Goal: Transaction & Acquisition: Purchase product/service

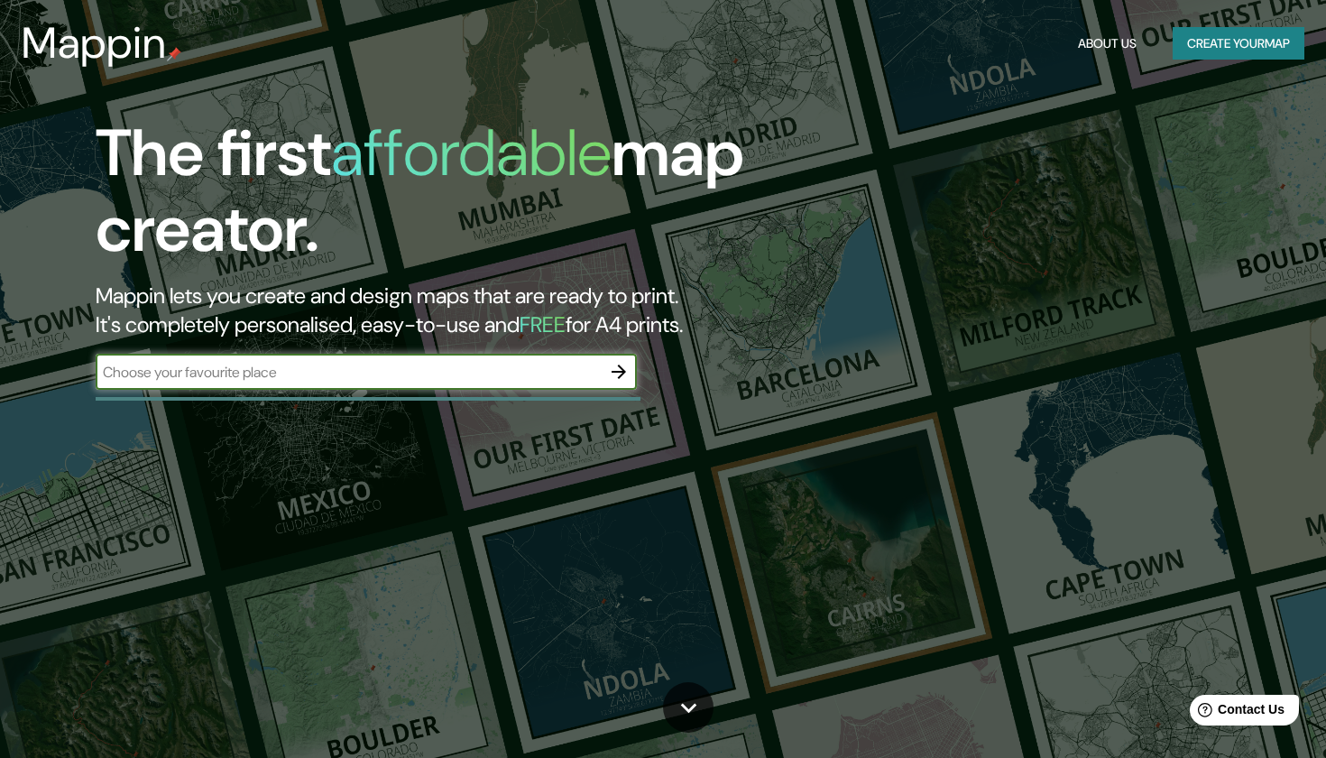
click at [287, 374] on input "text" at bounding box center [348, 372] width 505 height 21
type input "norteamerica"
click at [616, 363] on icon "button" at bounding box center [619, 372] width 22 height 22
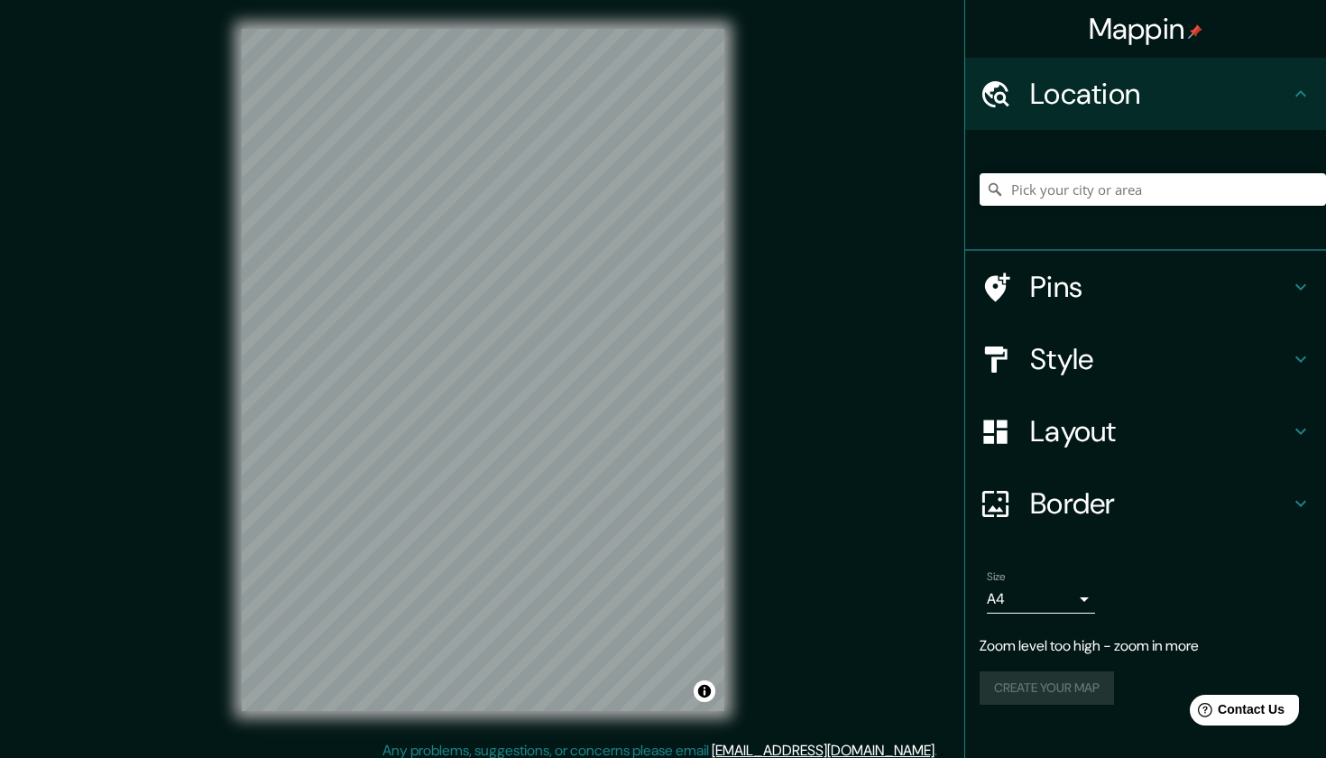
click at [724, 438] on div "© Mapbox © OpenStreetMap Improve this map" at bounding box center [483, 370] width 540 height 740
click at [1085, 185] on input "Pick your city or area" at bounding box center [1153, 189] width 346 height 32
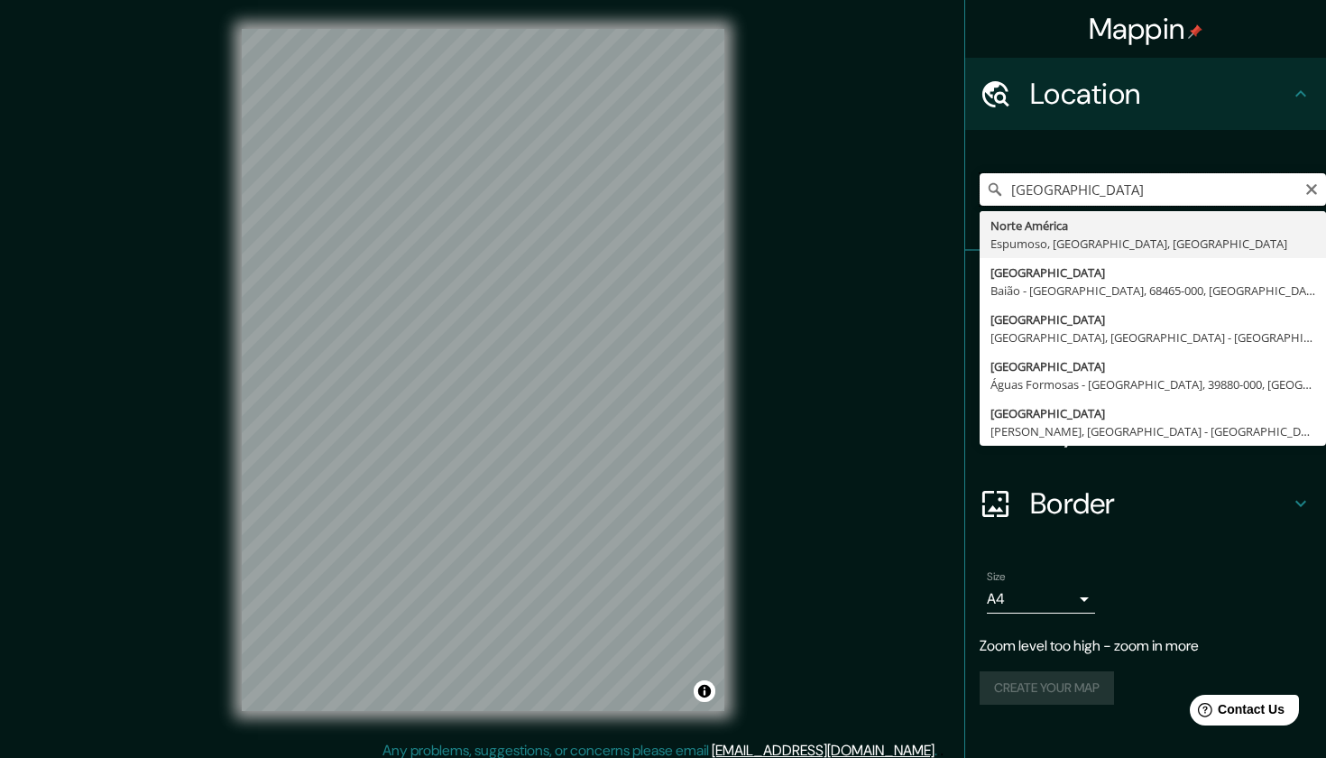
click at [1210, 190] on input "[GEOGRAPHIC_DATA]" at bounding box center [1153, 189] width 346 height 32
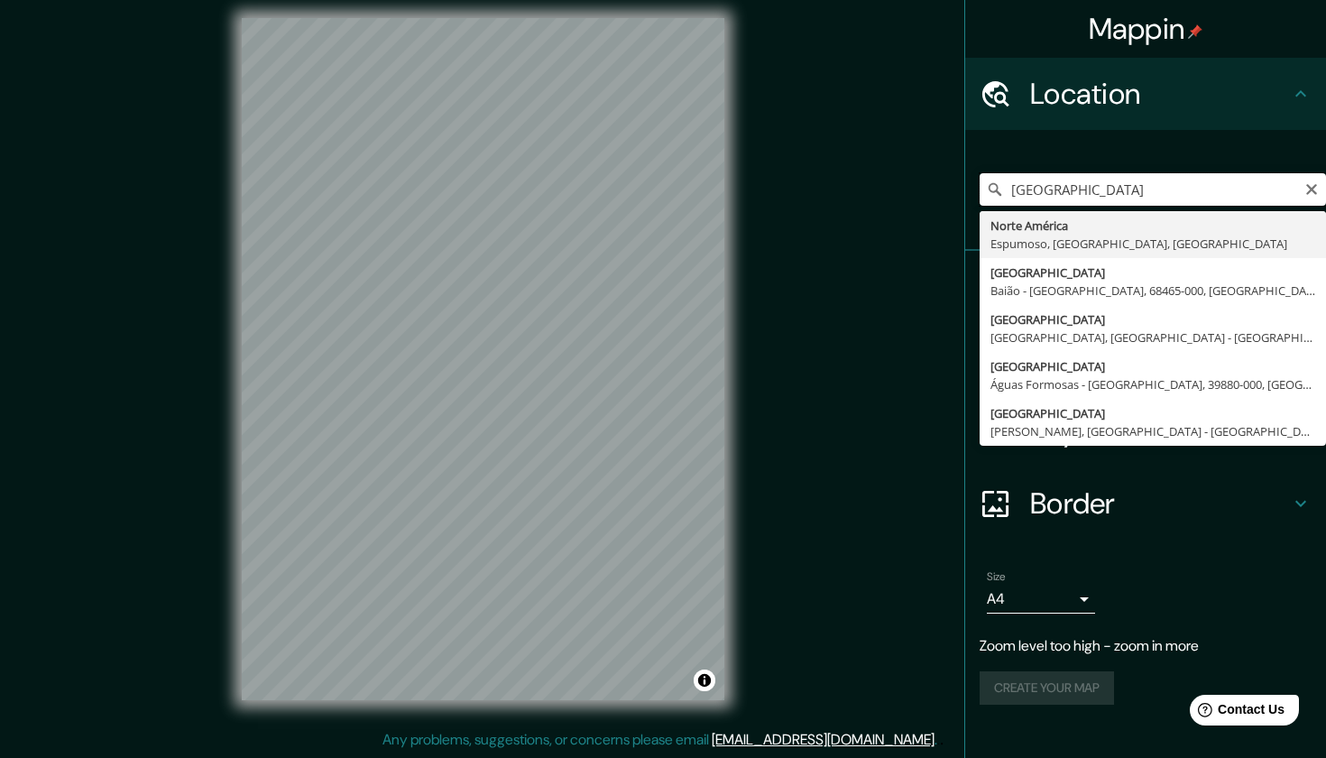
scroll to position [11, 0]
click at [1139, 196] on input "[GEOGRAPHIC_DATA]" at bounding box center [1153, 189] width 346 height 32
type input "[GEOGRAPHIC_DATA], [GEOGRAPHIC_DATA], [GEOGRAPHIC_DATA], [GEOGRAPHIC_DATA]"
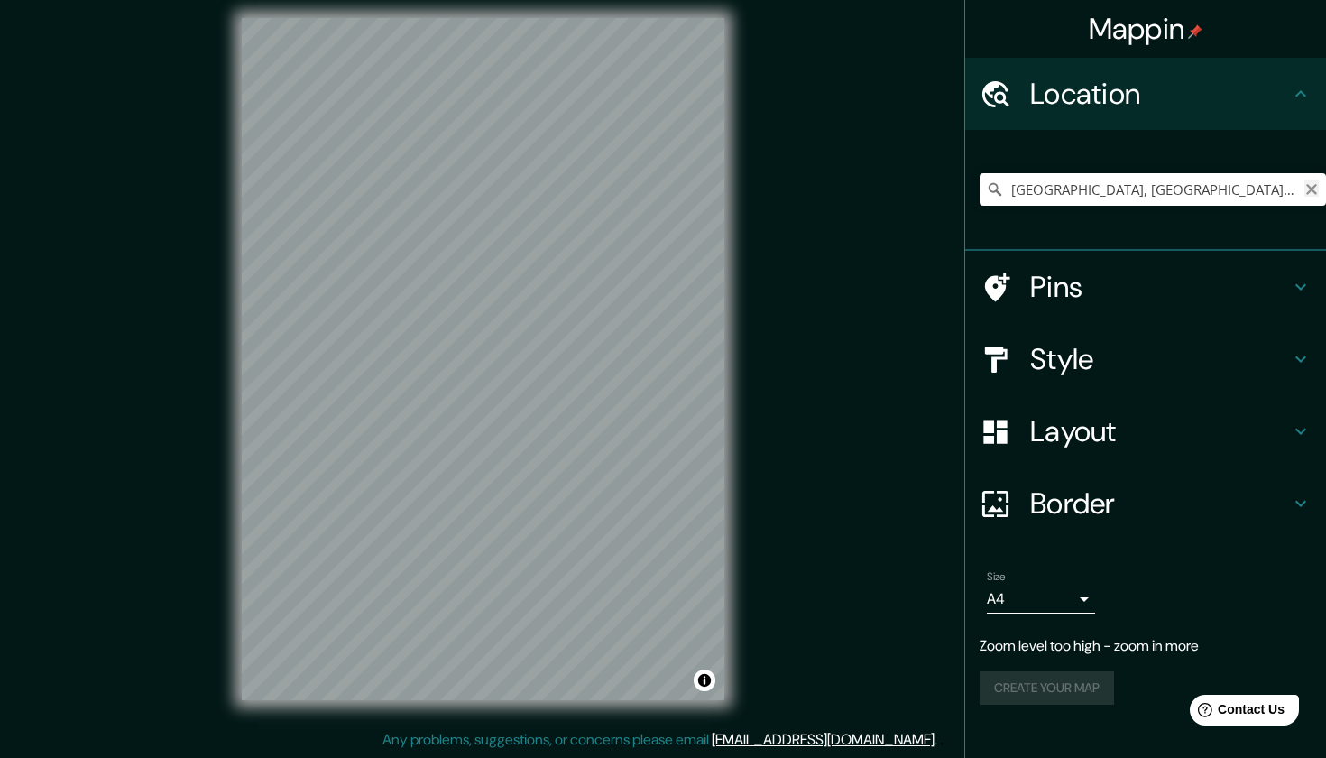
click at [1315, 188] on icon "Clear" at bounding box center [1312, 189] width 14 height 14
click at [1203, 180] on input "Pick your city or area" at bounding box center [1153, 189] width 346 height 32
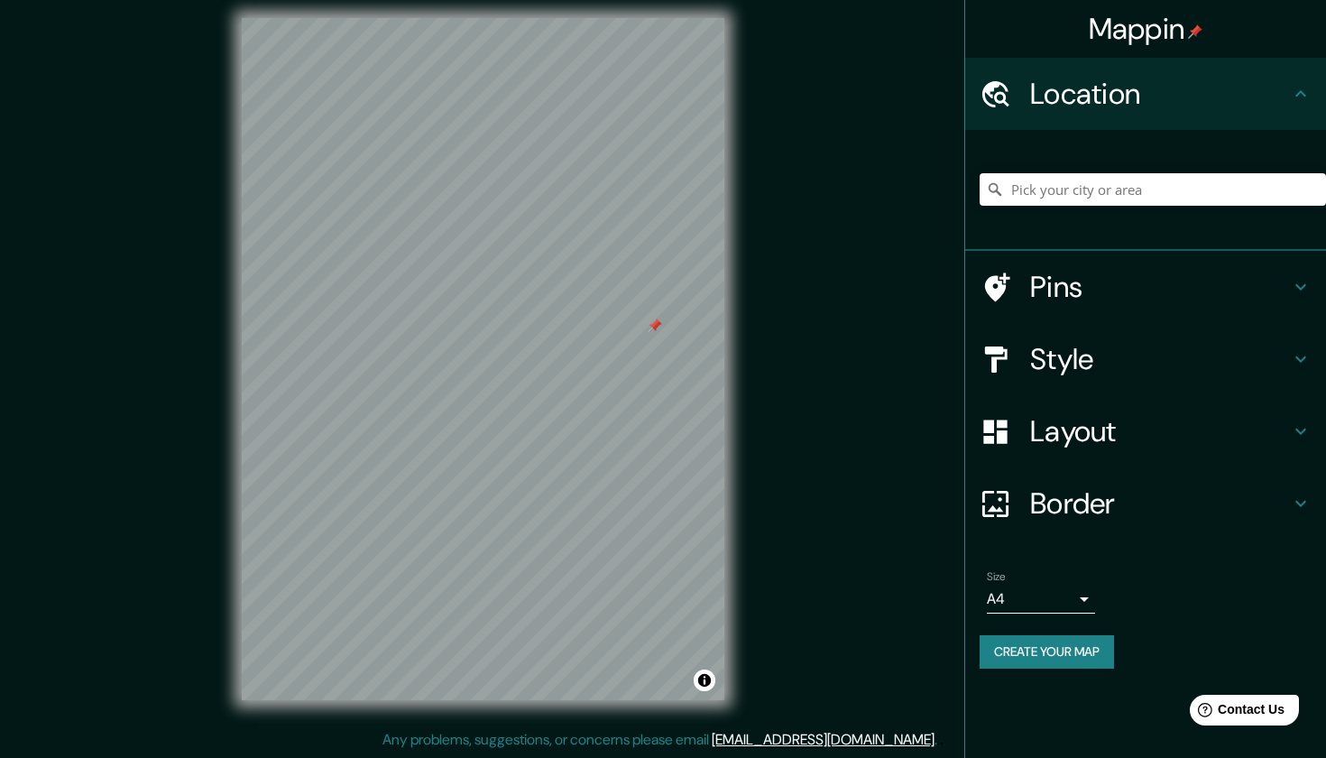
click at [655, 325] on div at bounding box center [655, 325] width 14 height 14
click at [1183, 178] on input "Pick your city or area" at bounding box center [1153, 189] width 346 height 32
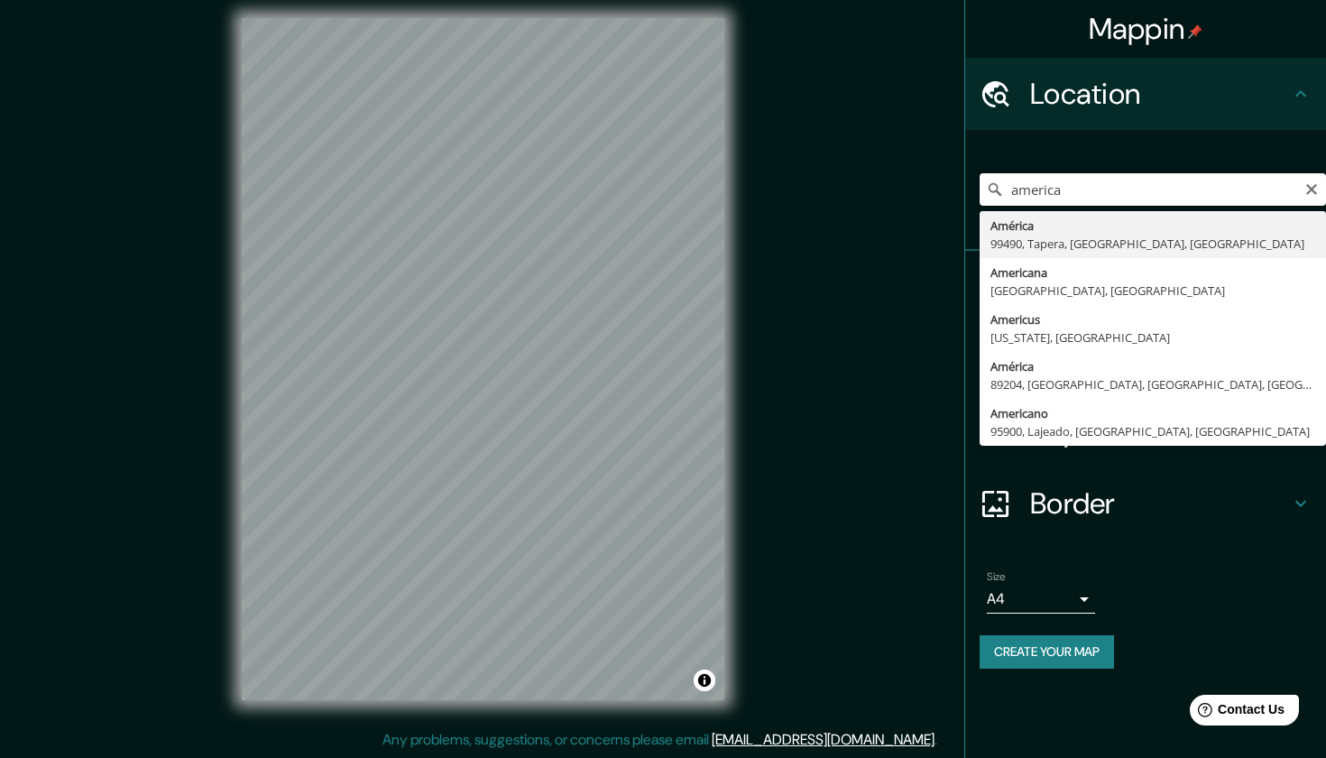
click at [1176, 188] on input "america" at bounding box center [1153, 189] width 346 height 32
type input "América, 99490, [GEOGRAPHIC_DATA], [GEOGRAPHIC_DATA], [GEOGRAPHIC_DATA]"
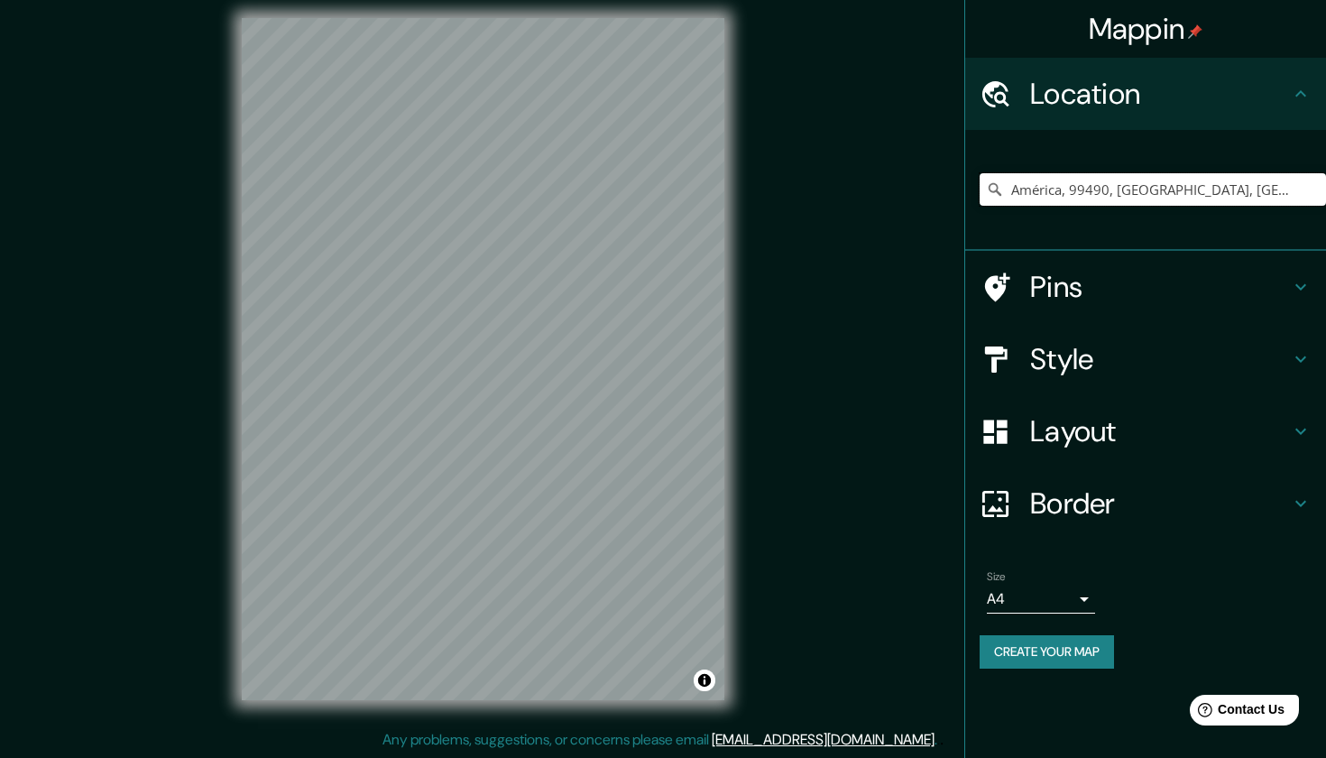
click at [1312, 193] on input "América, 99490, [GEOGRAPHIC_DATA], [GEOGRAPHIC_DATA], [GEOGRAPHIC_DATA]" at bounding box center [1153, 189] width 346 height 32
click at [1263, 191] on input "América, 99490, [GEOGRAPHIC_DATA], [GEOGRAPHIC_DATA], [GEOGRAPHIC_DATA]" at bounding box center [1153, 189] width 346 height 32
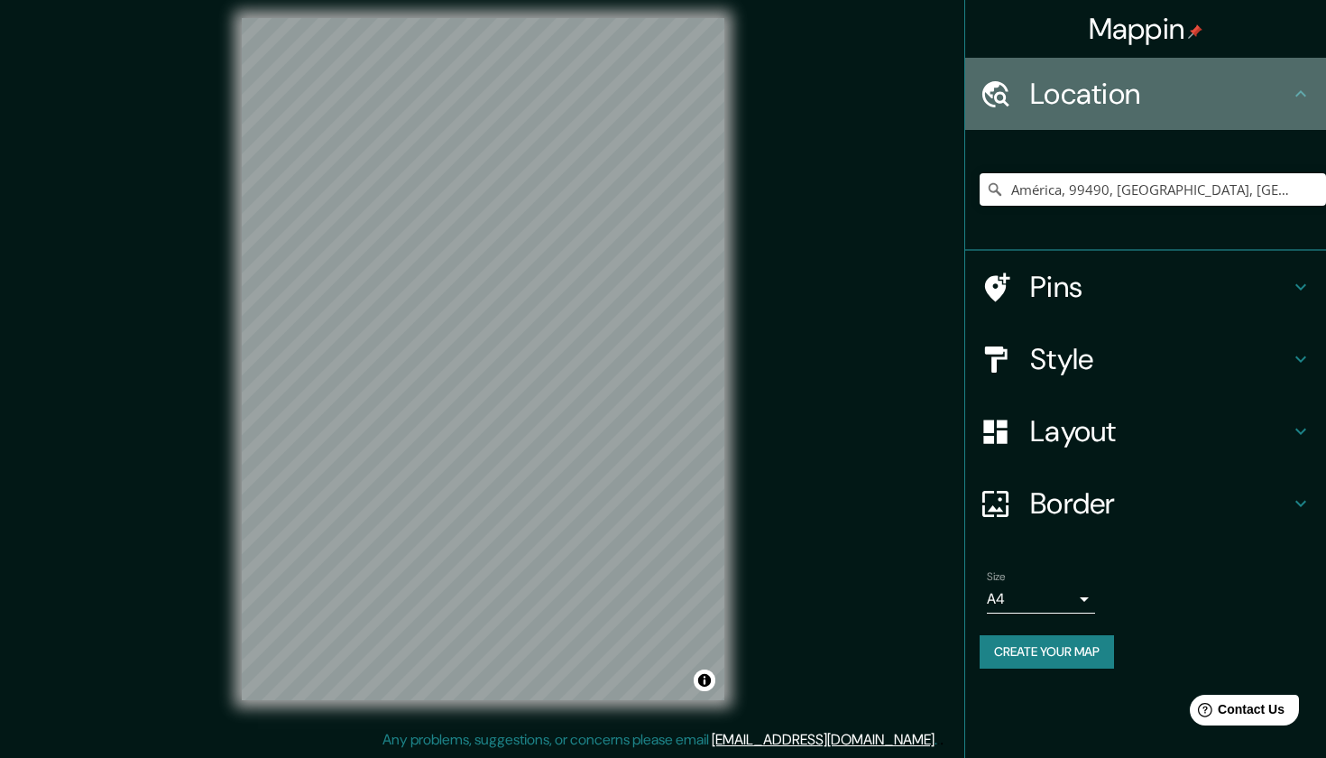
click at [1285, 126] on div "Location" at bounding box center [1145, 94] width 361 height 72
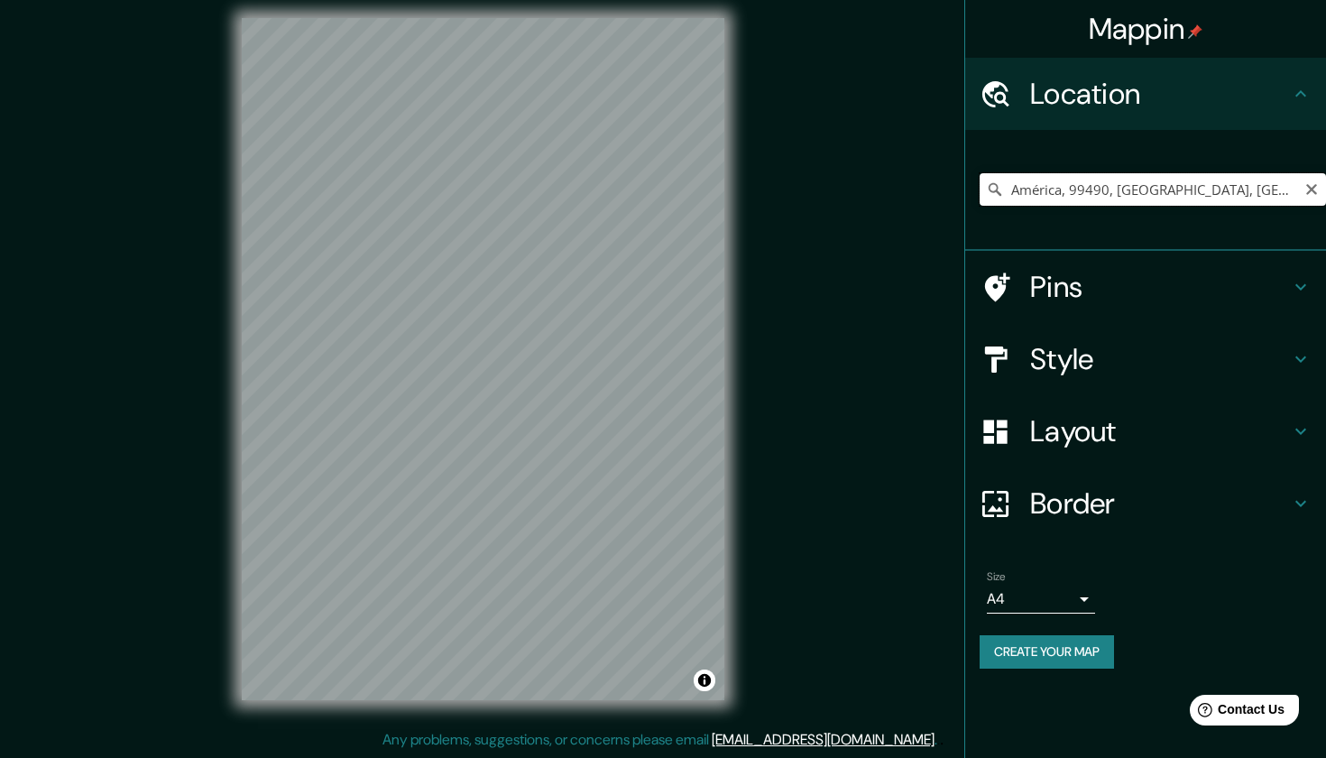
click at [1297, 183] on input "América, 99490, [GEOGRAPHIC_DATA], [GEOGRAPHIC_DATA], [GEOGRAPHIC_DATA]" at bounding box center [1153, 189] width 346 height 32
click at [1311, 187] on icon "Clear" at bounding box center [1311, 189] width 11 height 11
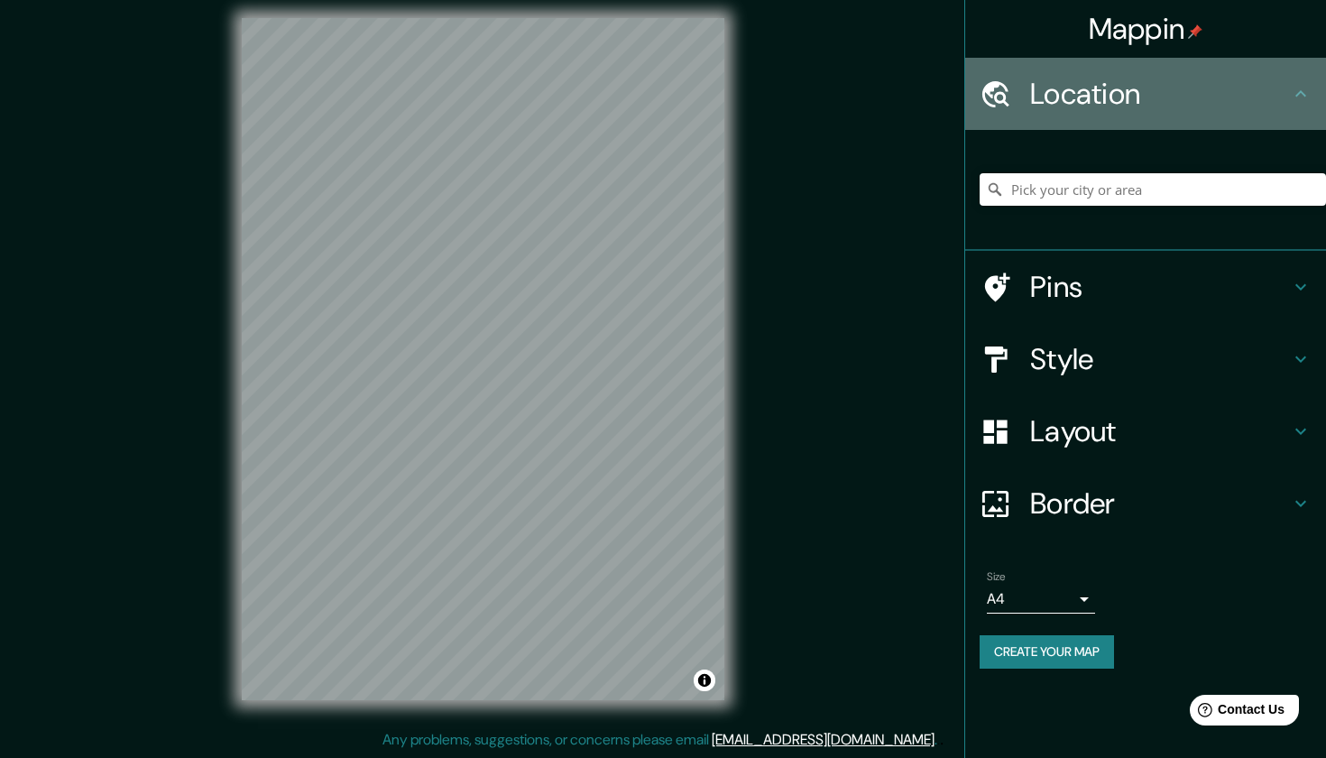
click at [1303, 100] on icon at bounding box center [1301, 94] width 22 height 22
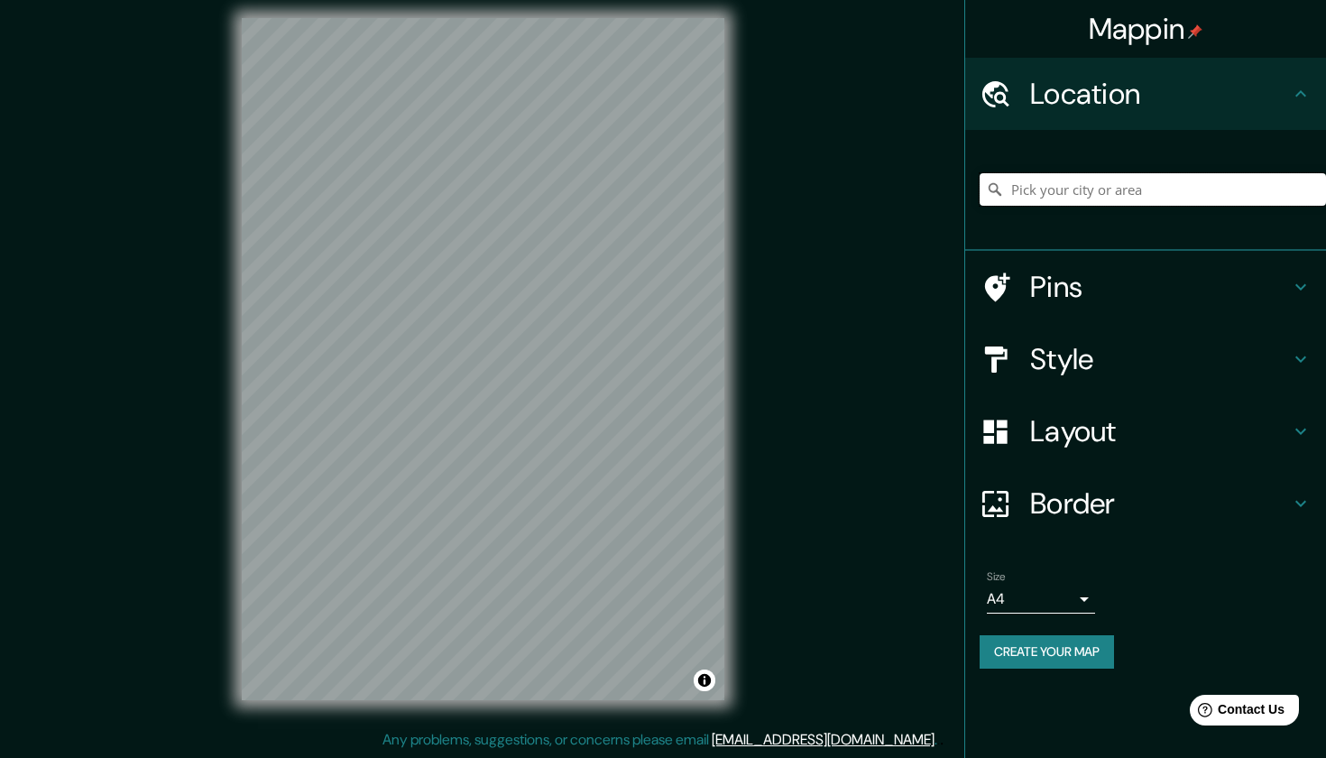
click at [1026, 194] on input "Pick your city or area" at bounding box center [1153, 189] width 346 height 32
type input "a"
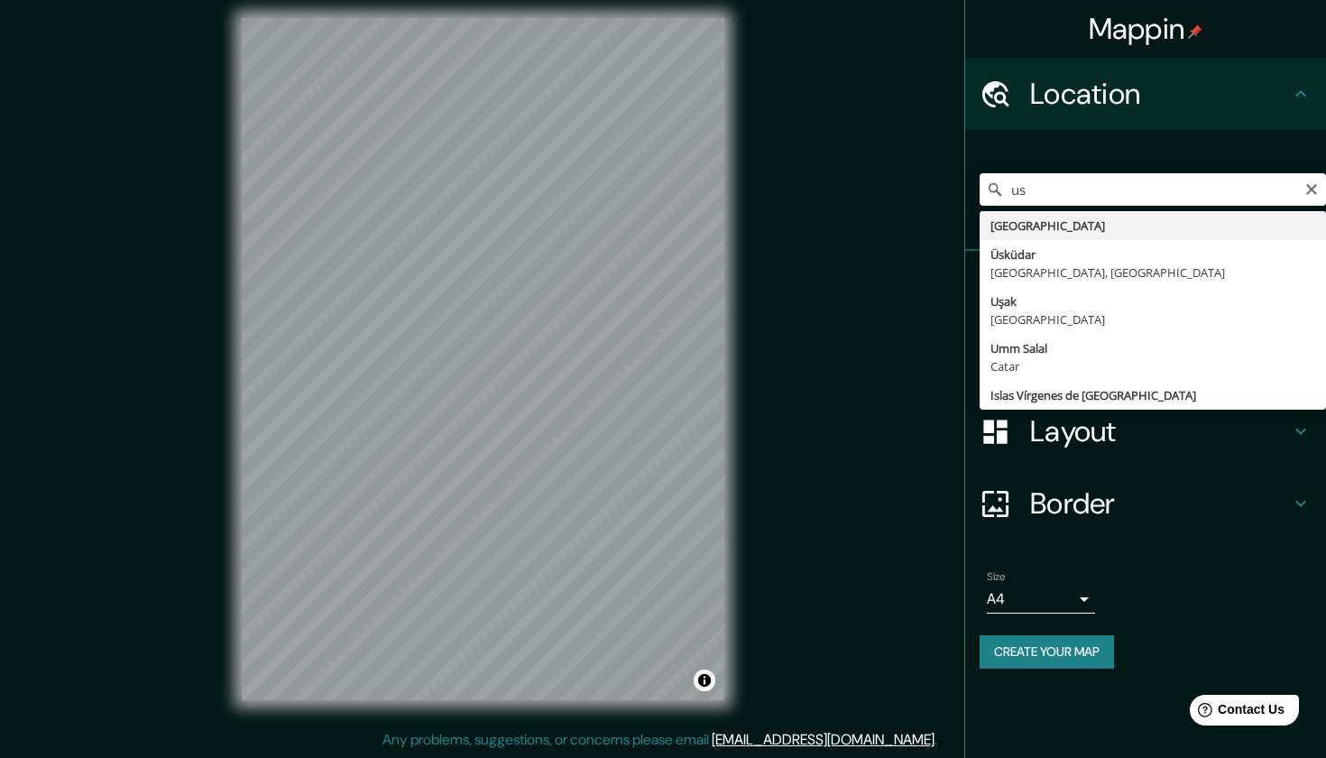
type input "[GEOGRAPHIC_DATA]"
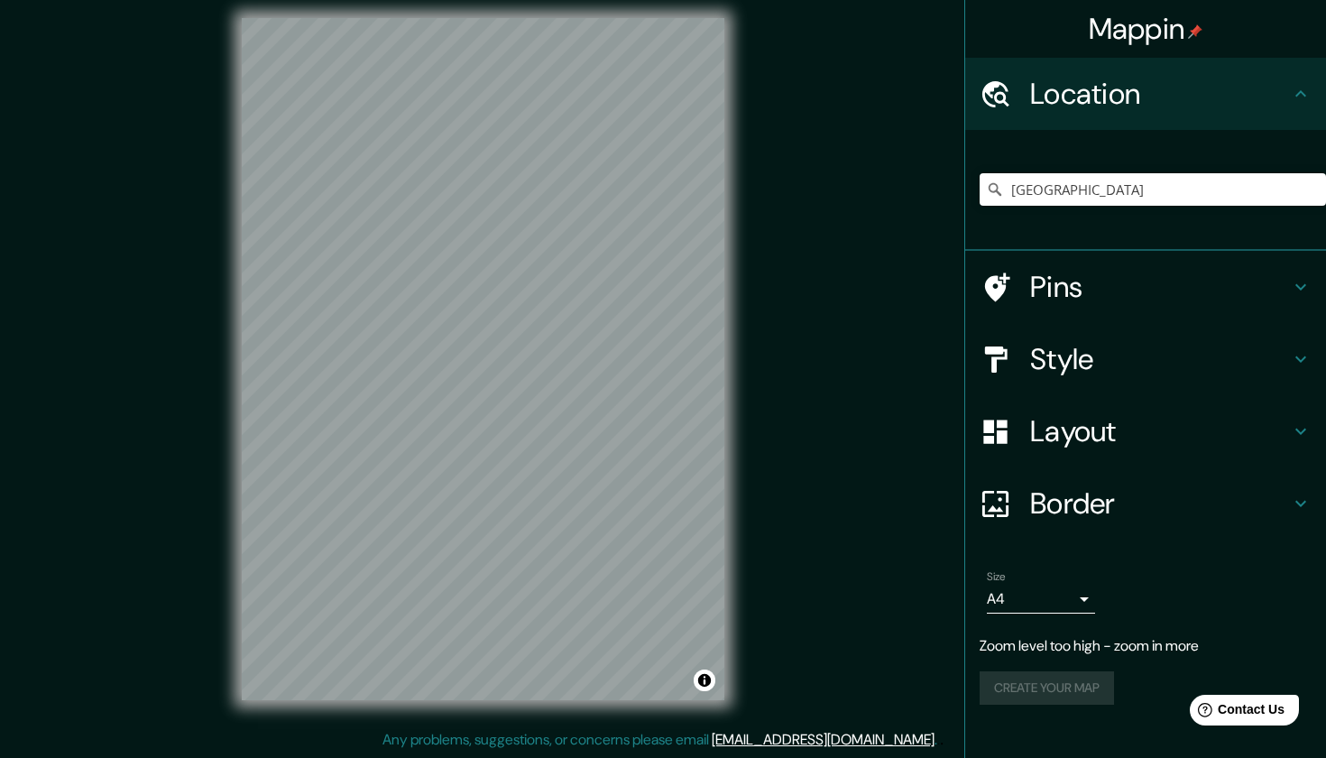
click at [1037, 363] on h4 "Style" at bounding box center [1160, 359] width 260 height 36
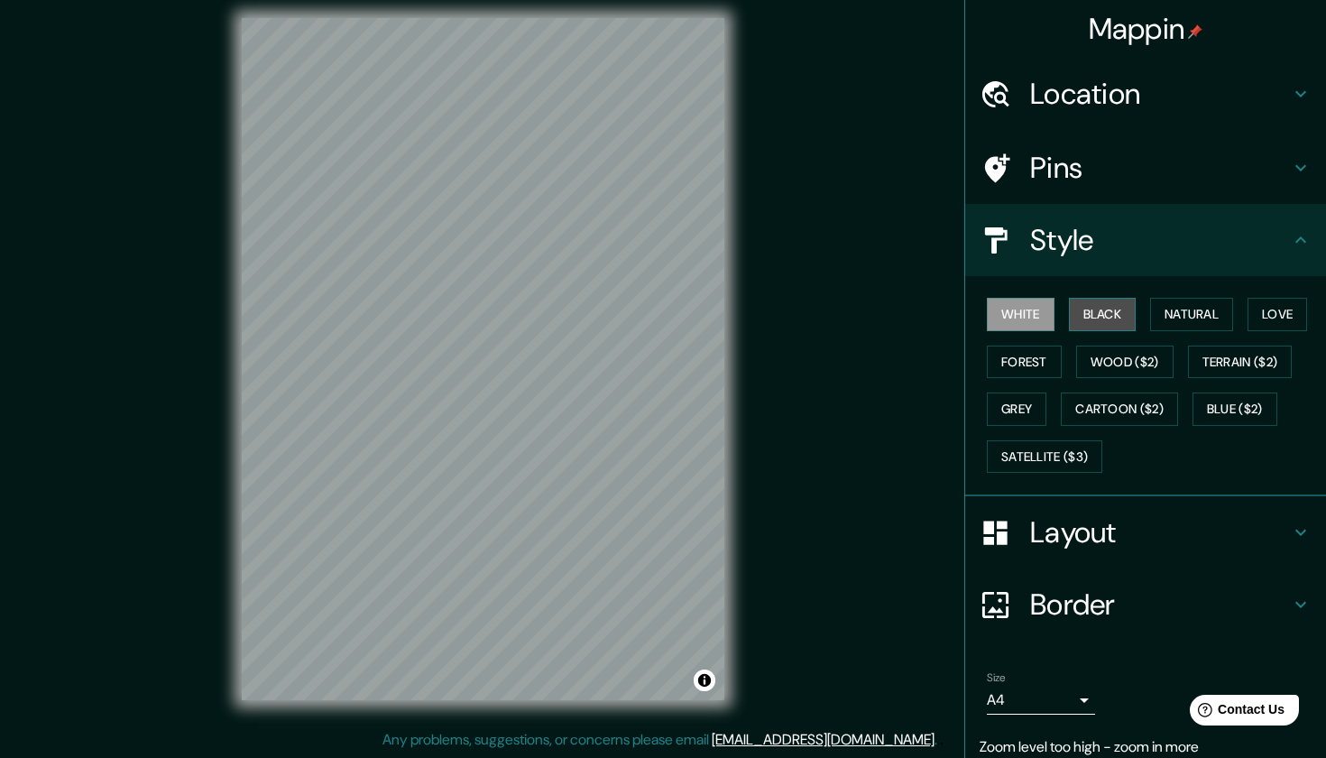
click at [1113, 315] on button "Black" at bounding box center [1103, 314] width 68 height 33
click at [1177, 305] on button "Natural" at bounding box center [1191, 314] width 83 height 33
click at [1032, 313] on button "White" at bounding box center [1021, 314] width 68 height 33
click at [1305, 300] on button "Love" at bounding box center [1278, 314] width 60 height 33
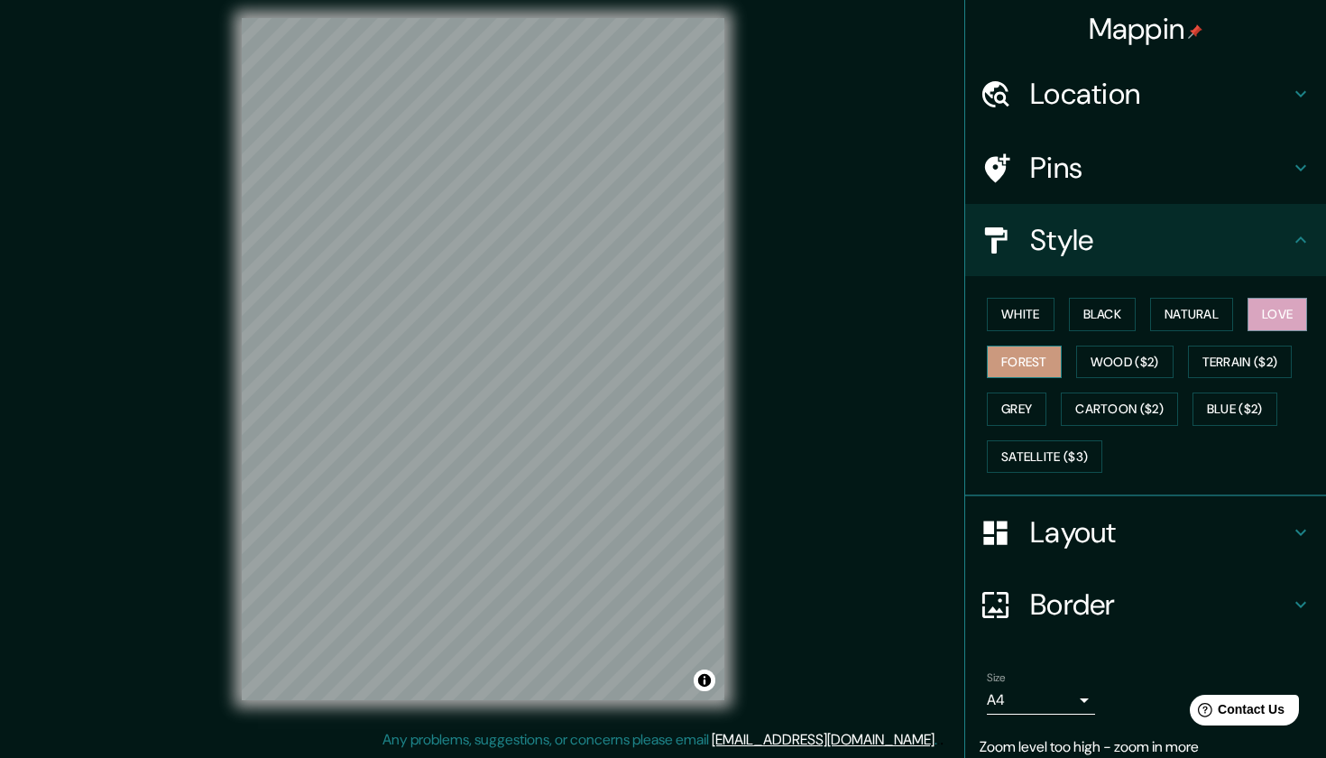
click at [987, 355] on button "Forest" at bounding box center [1024, 362] width 75 height 33
click at [1114, 354] on button "Wood ($2)" at bounding box center [1124, 362] width 97 height 33
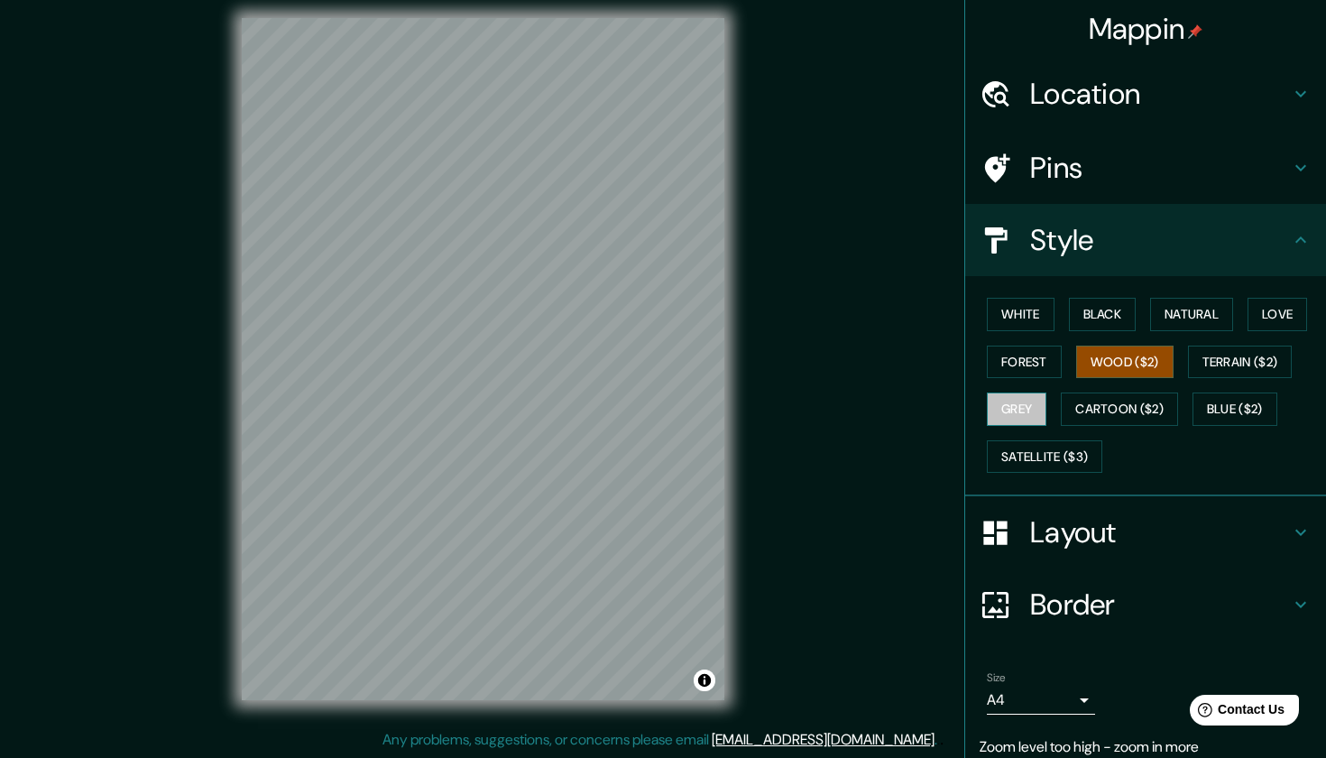
click at [1027, 407] on button "Grey" at bounding box center [1017, 408] width 60 height 33
click at [1031, 363] on button "Forest" at bounding box center [1024, 362] width 75 height 33
click at [1044, 525] on h4 "Layout" at bounding box center [1160, 532] width 260 height 36
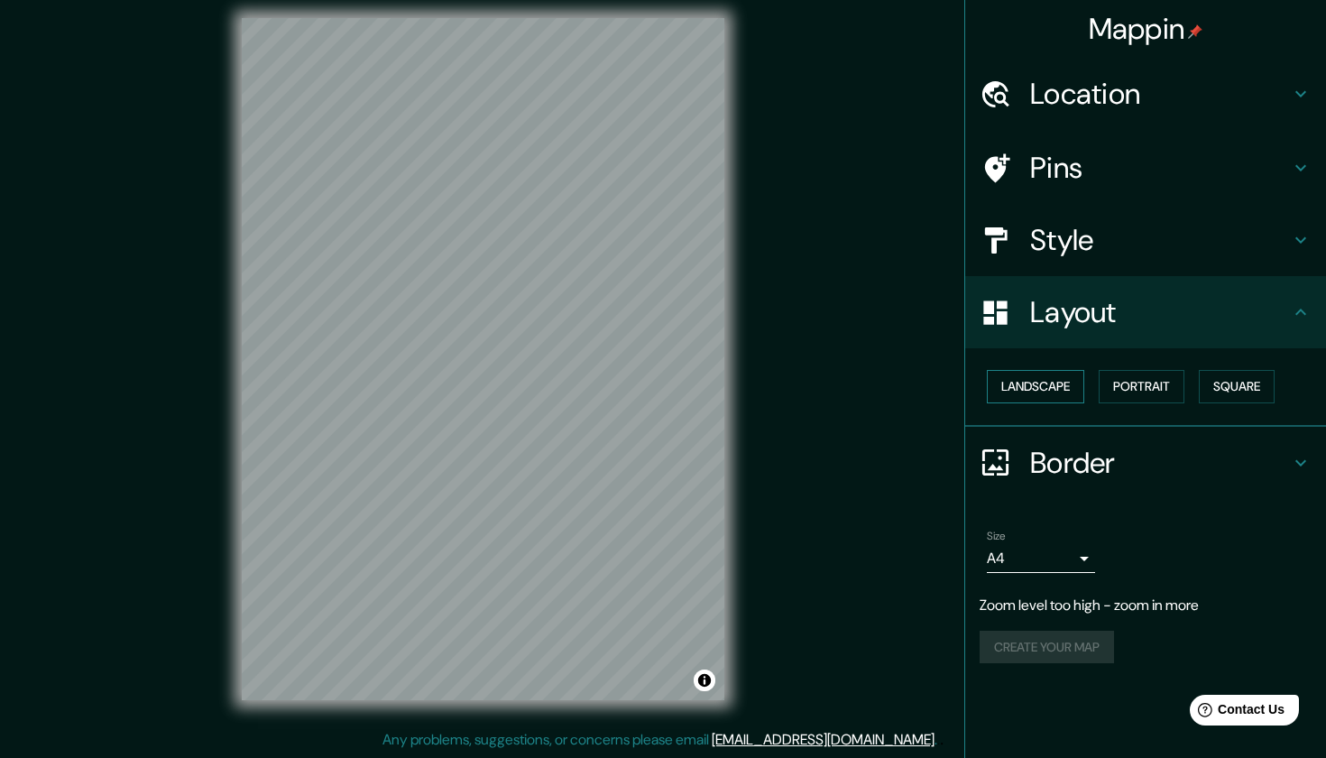
click at [1057, 383] on button "Landscape" at bounding box center [1035, 386] width 97 height 33
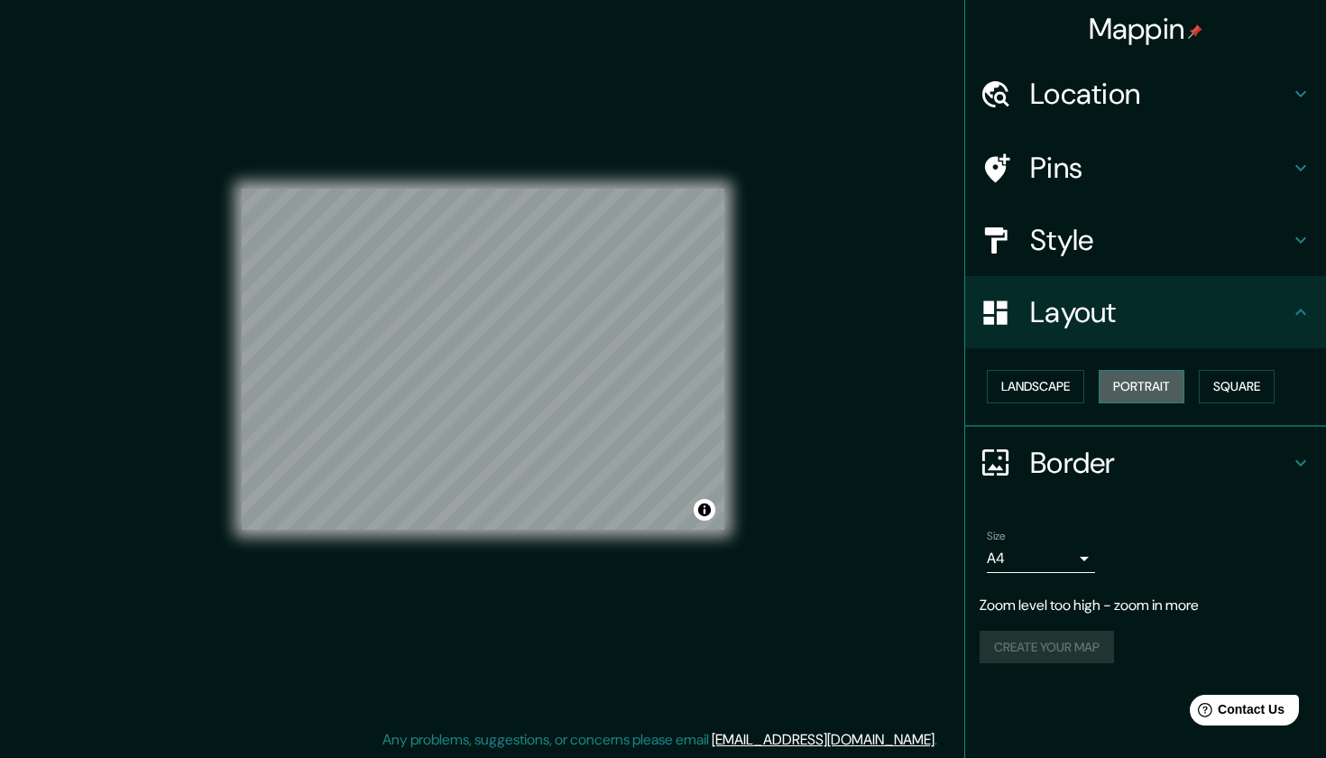
click at [1141, 370] on button "Portrait" at bounding box center [1142, 386] width 86 height 33
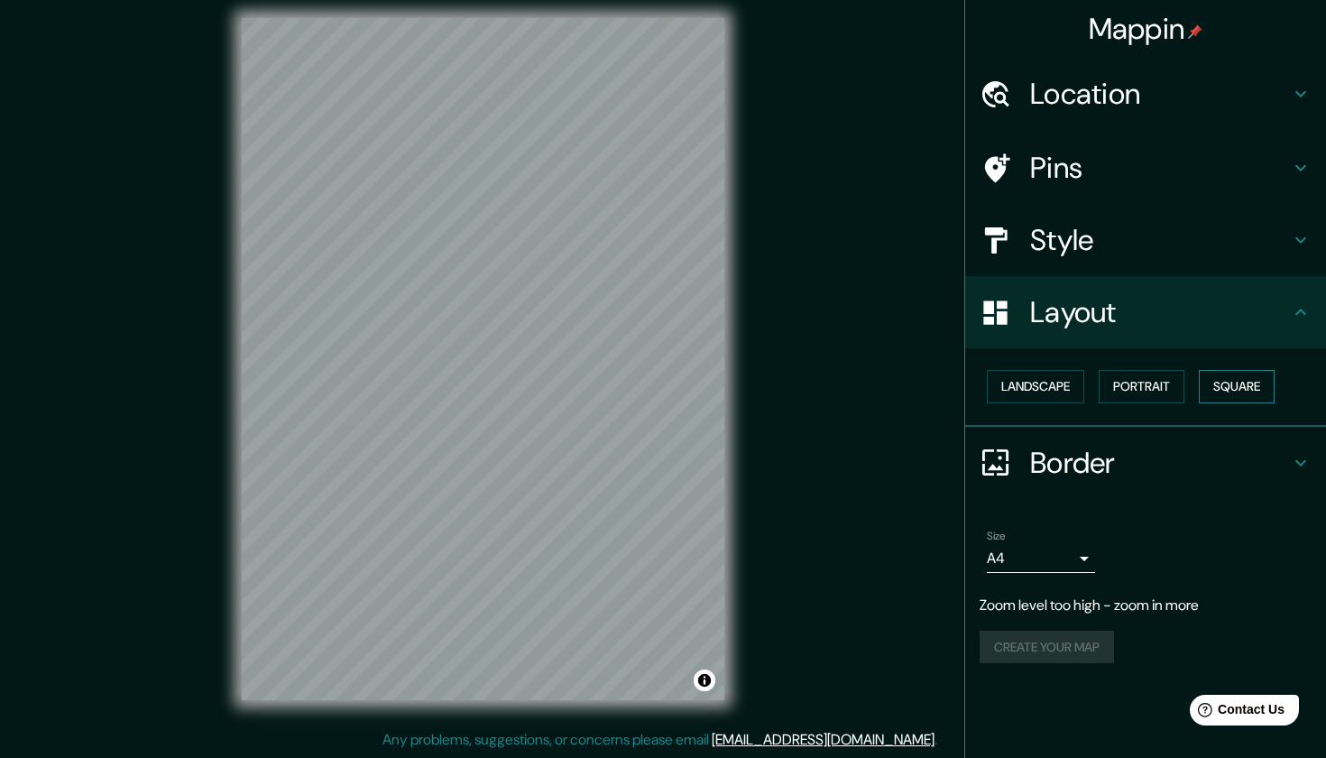
click at [1247, 383] on button "Square" at bounding box center [1237, 386] width 76 height 33
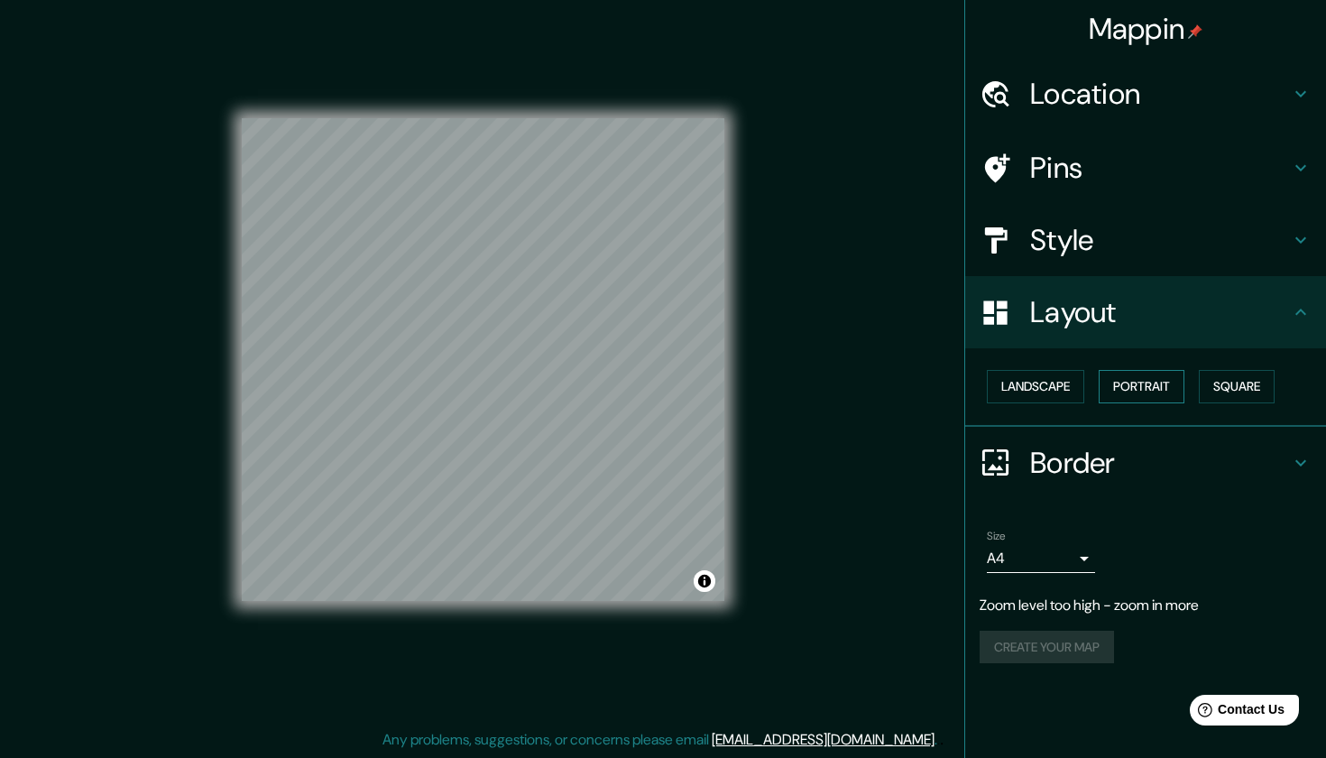
click at [1139, 387] on button "Portrait" at bounding box center [1142, 386] width 86 height 33
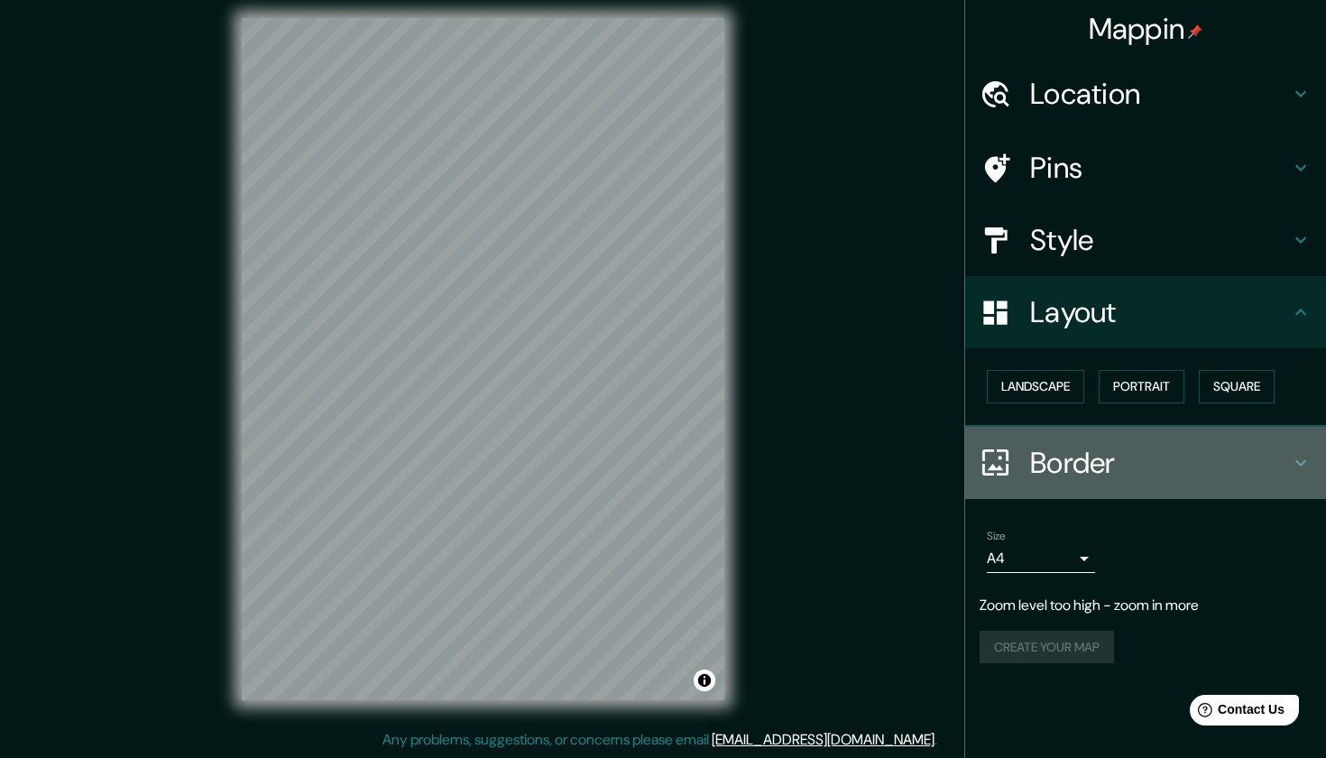
click at [1076, 451] on h4 "Border" at bounding box center [1160, 463] width 260 height 36
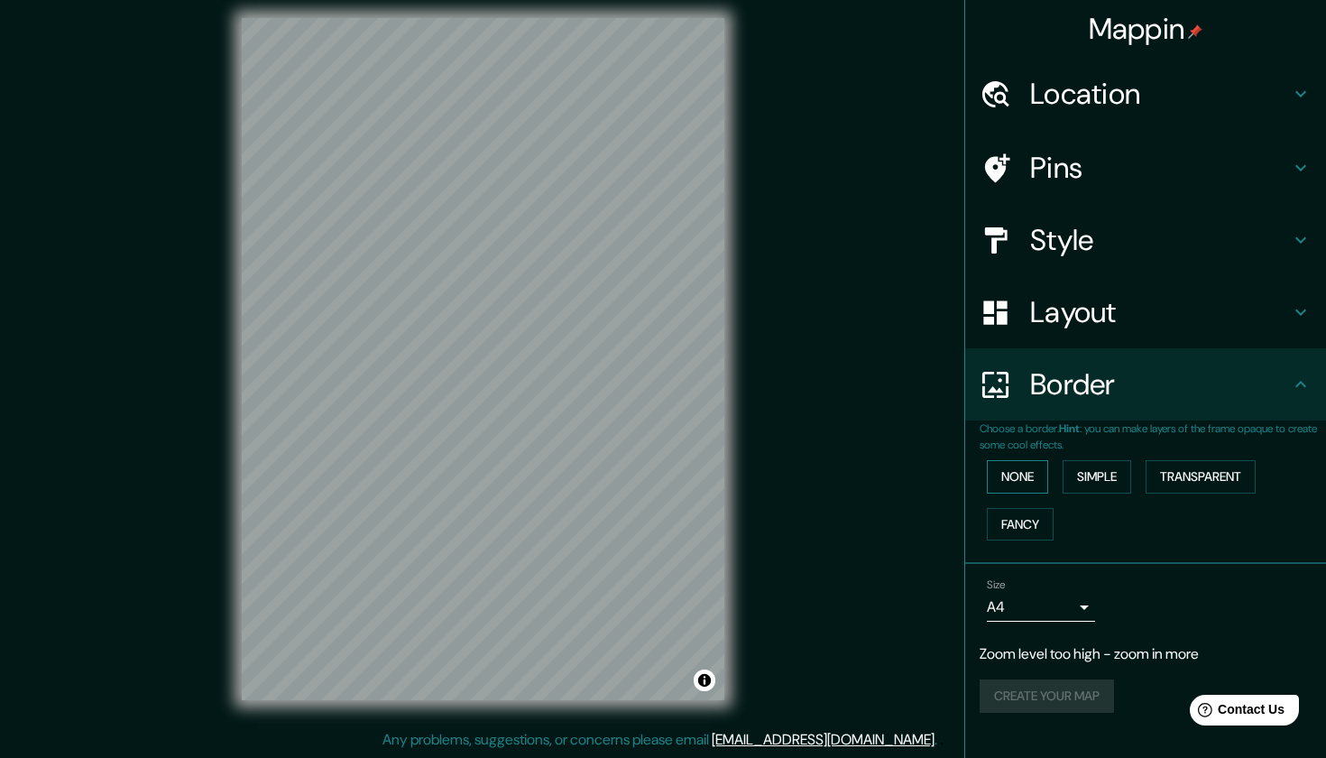
click at [1029, 473] on button "None" at bounding box center [1017, 476] width 61 height 33
click at [1107, 475] on button "Simple" at bounding box center [1097, 476] width 69 height 33
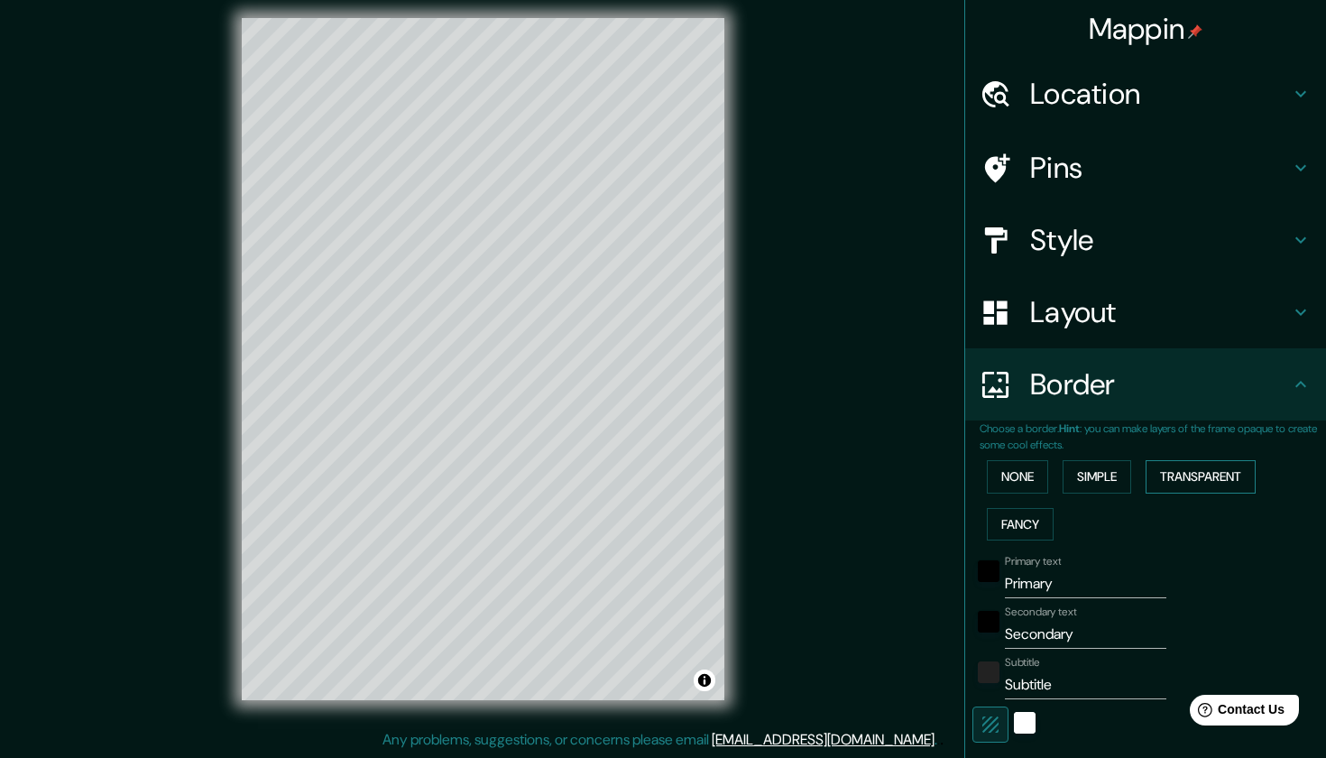
click at [1182, 465] on button "Transparent" at bounding box center [1201, 476] width 110 height 33
click at [1035, 512] on button "Fancy" at bounding box center [1020, 524] width 67 height 33
click at [1030, 478] on button "None" at bounding box center [1017, 476] width 61 height 33
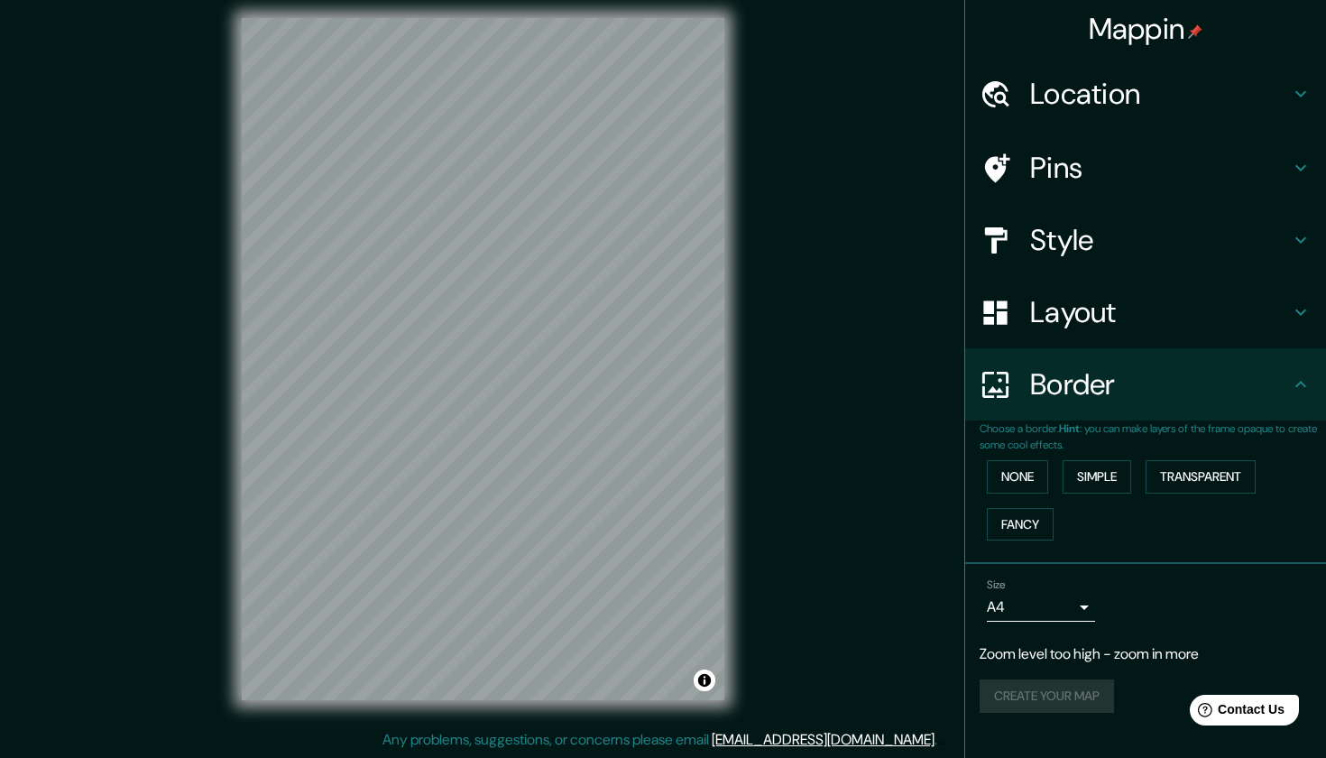
click at [1053, 391] on h4 "Border" at bounding box center [1160, 384] width 260 height 36
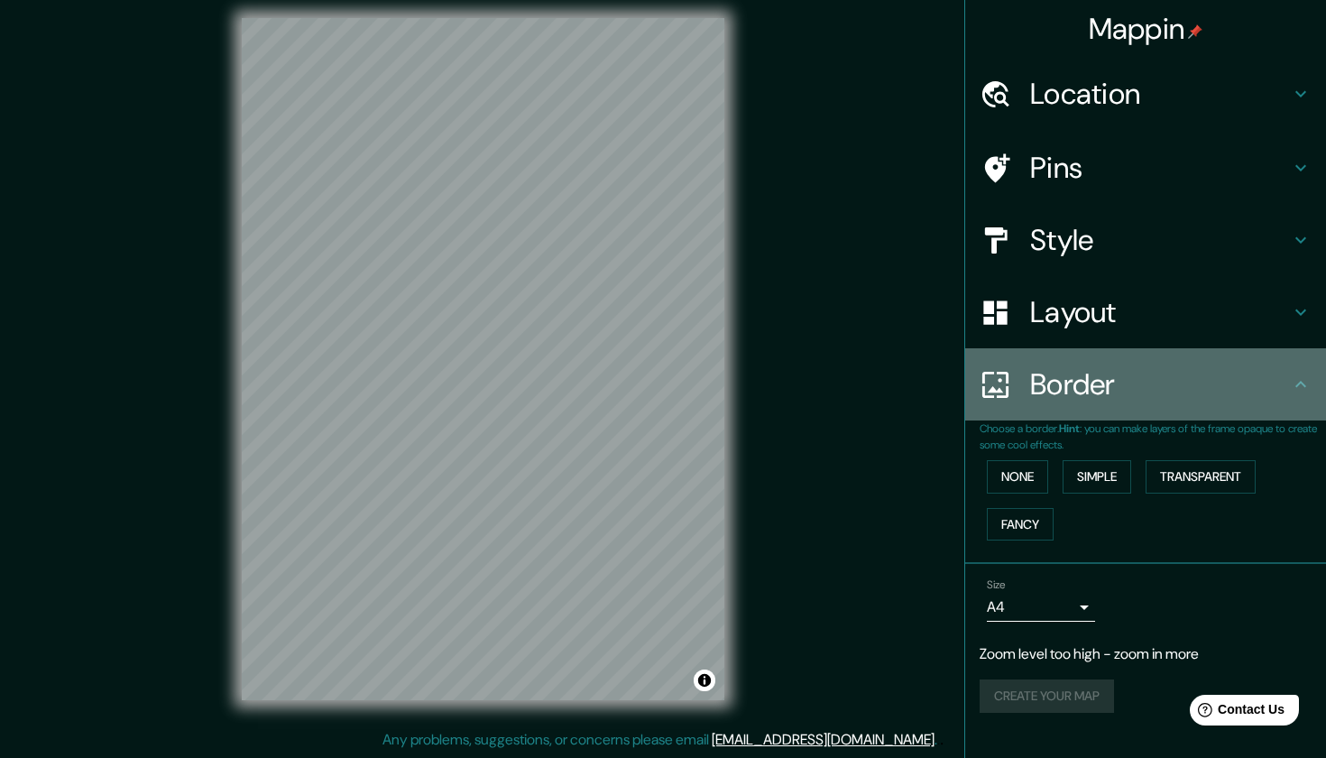
click at [1300, 386] on icon at bounding box center [1301, 384] width 22 height 22
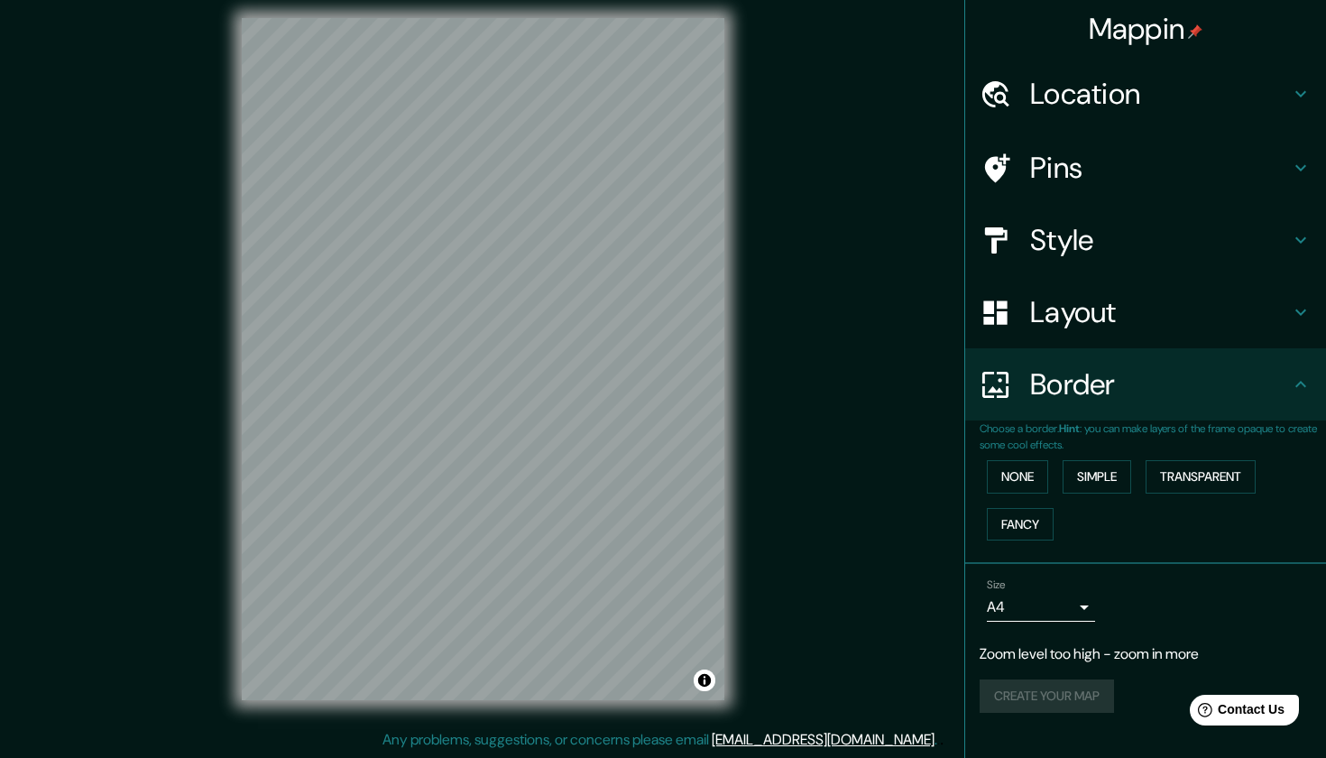
click at [1300, 373] on icon at bounding box center [1301, 384] width 22 height 22
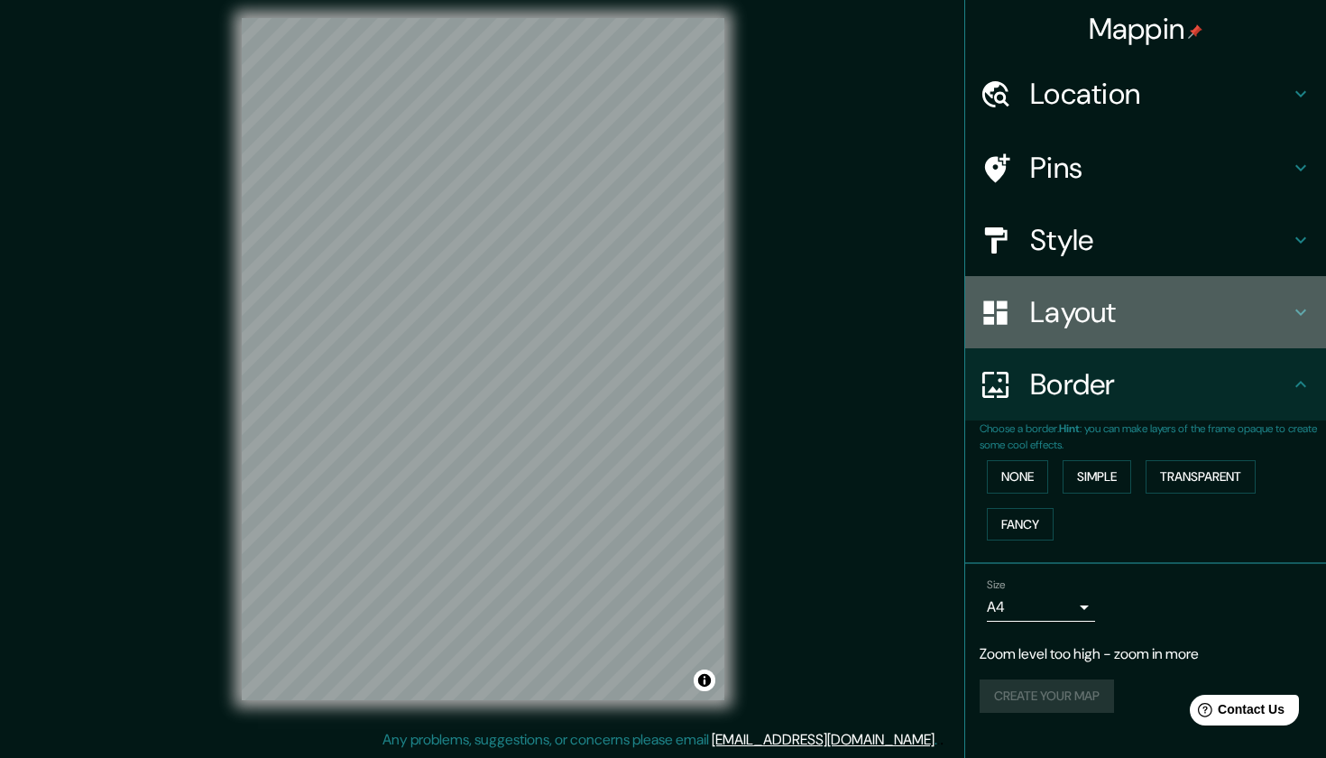
click at [1268, 309] on h4 "Layout" at bounding box center [1160, 312] width 260 height 36
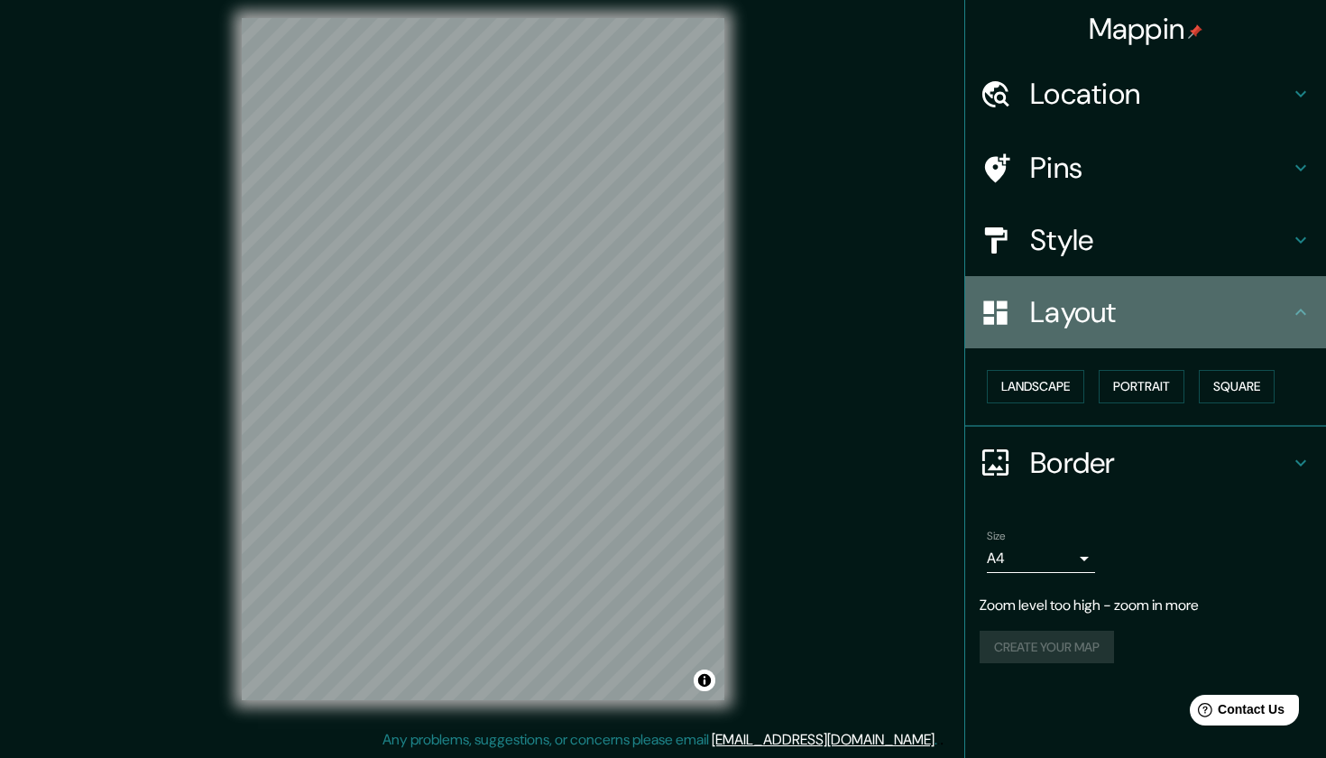
click at [1297, 311] on icon at bounding box center [1301, 312] width 22 height 22
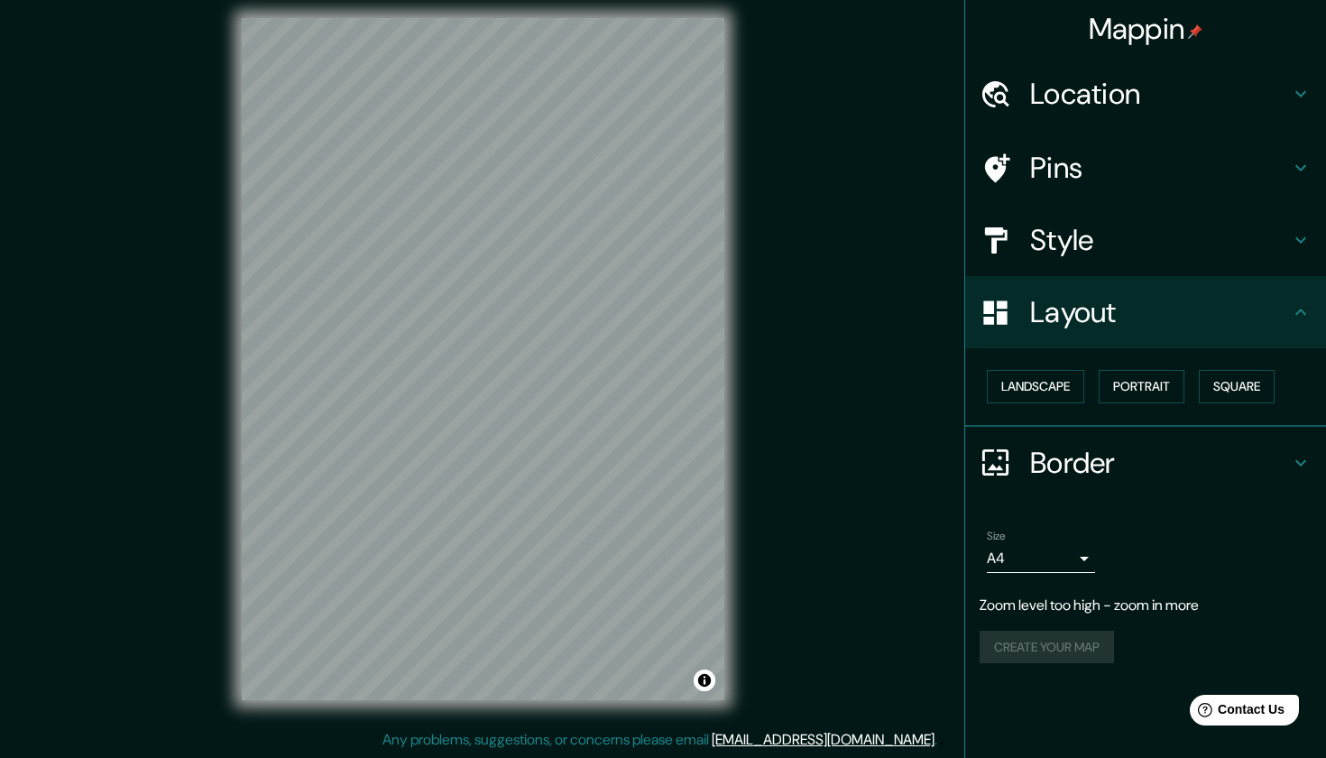
click at [1290, 458] on icon at bounding box center [1301, 463] width 22 height 22
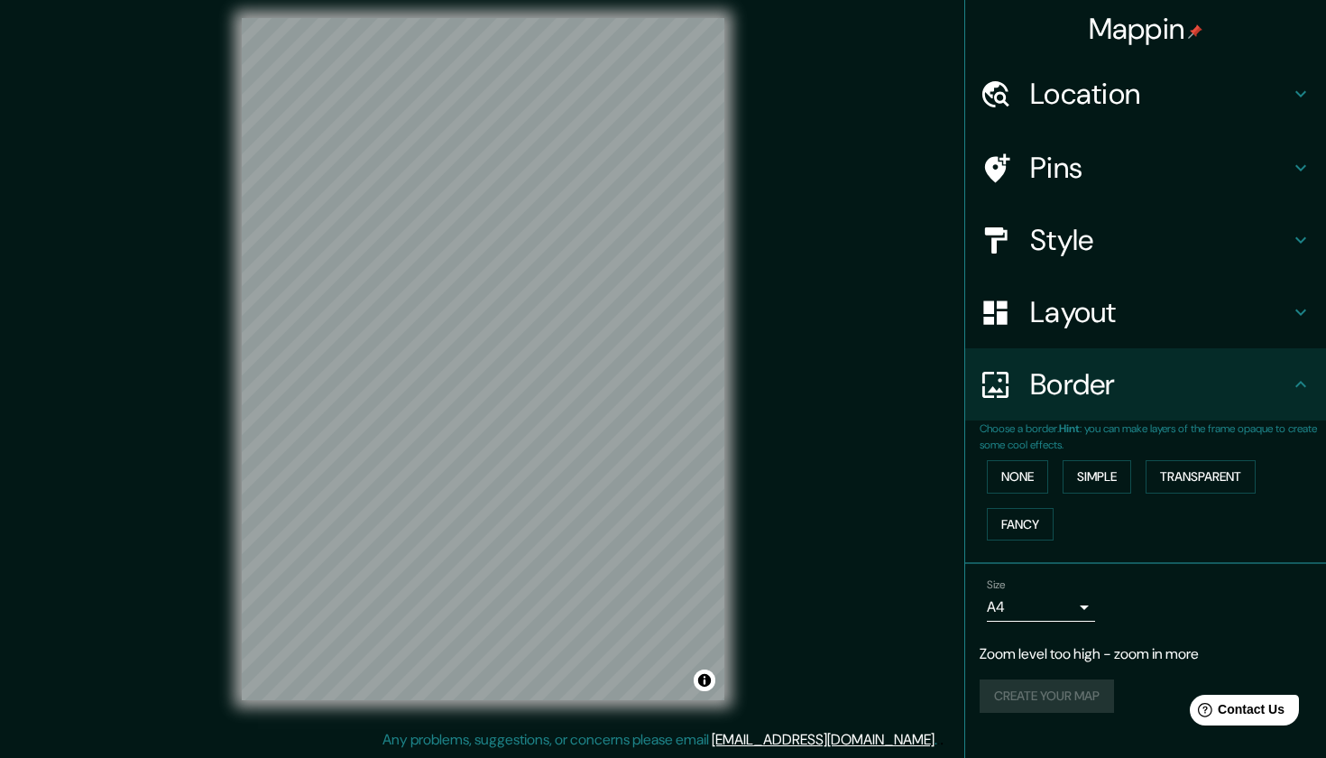
click at [1085, 598] on body "Mappin Location [GEOGRAPHIC_DATA] Pins Style Layout Border Choose a border. Hin…" at bounding box center [663, 368] width 1326 height 758
click at [1024, 673] on li "A3" at bounding box center [1041, 672] width 108 height 32
type input "a4"
